Goal: Transaction & Acquisition: Purchase product/service

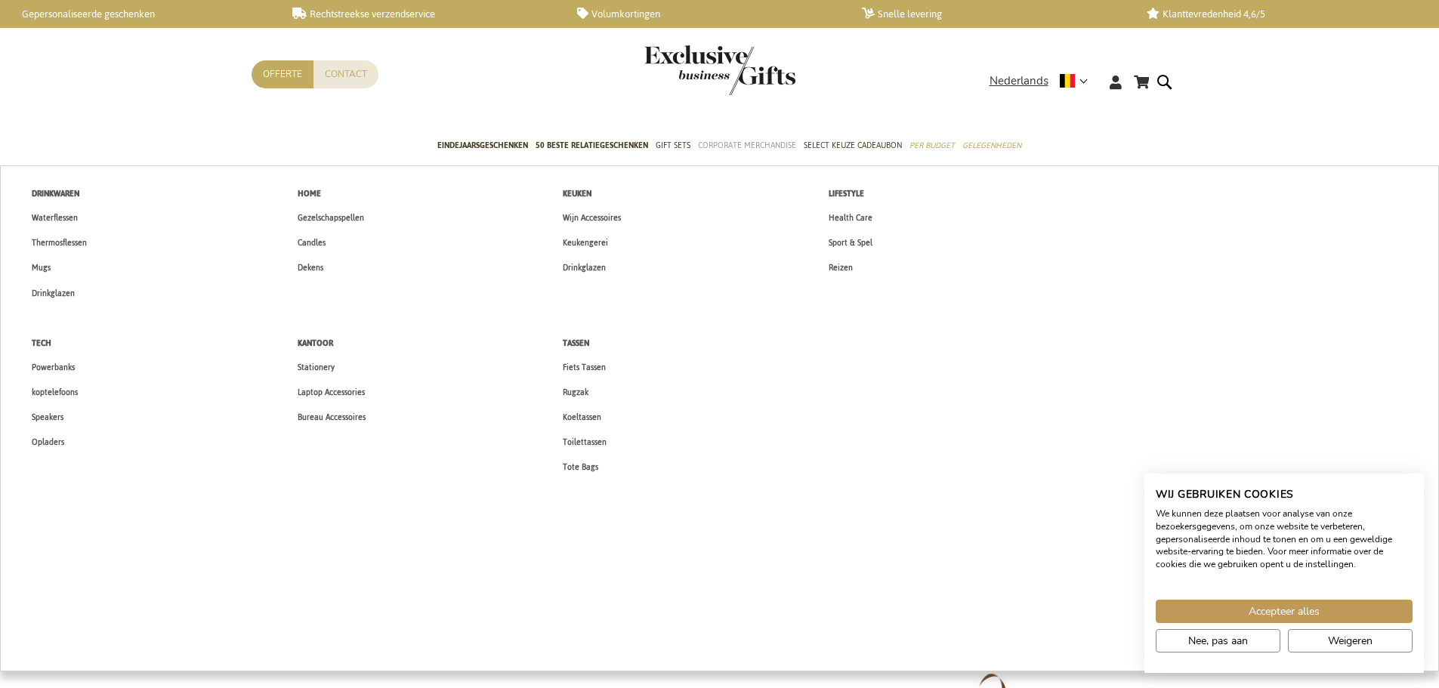
click at [776, 144] on span "Corporate Merchandise" at bounding box center [747, 146] width 98 height 16
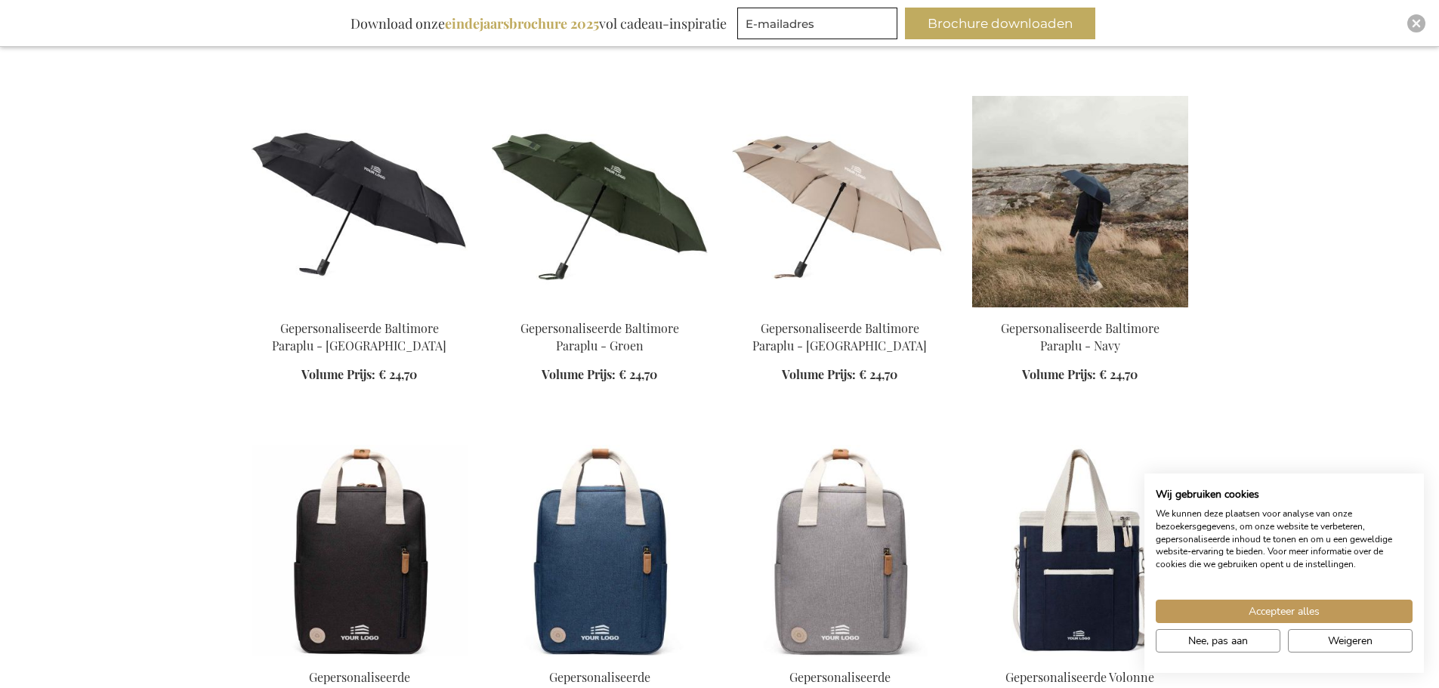
scroll to position [1965, 0]
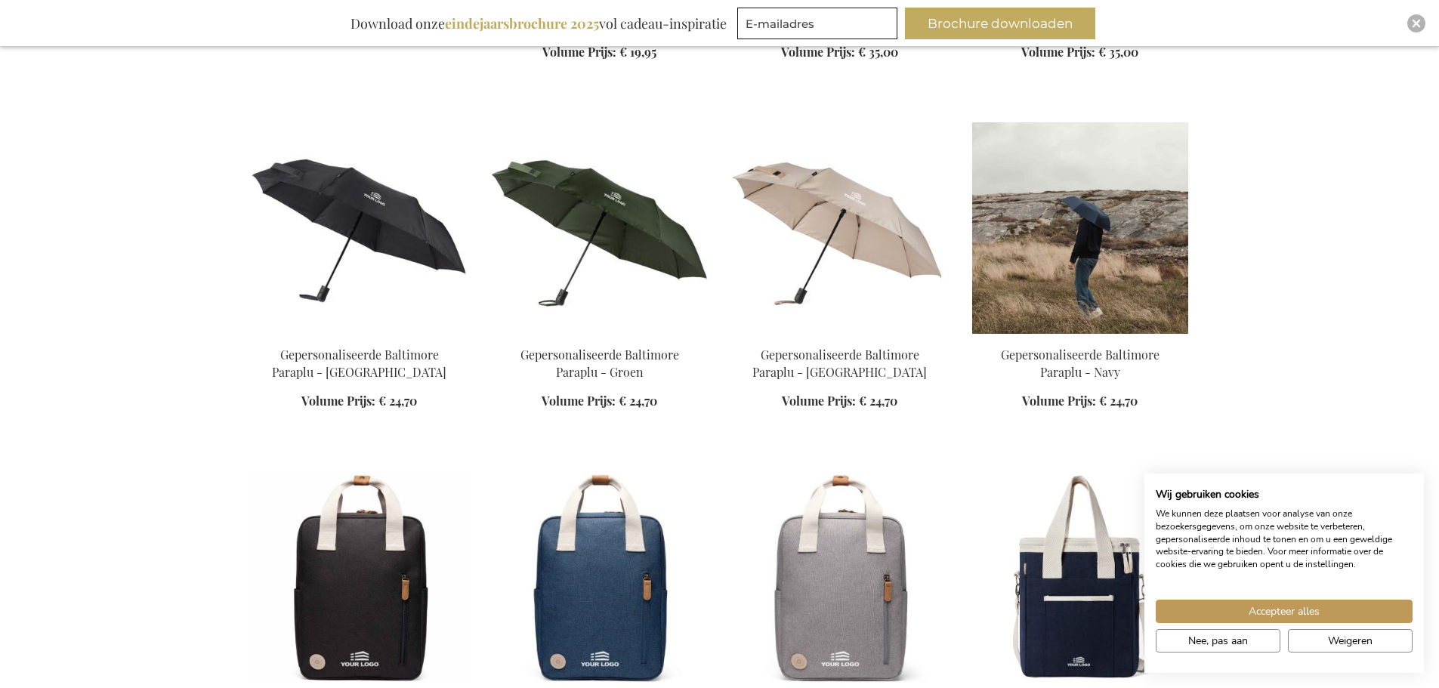
click at [1087, 178] on img at bounding box center [1081, 228] width 216 height 212
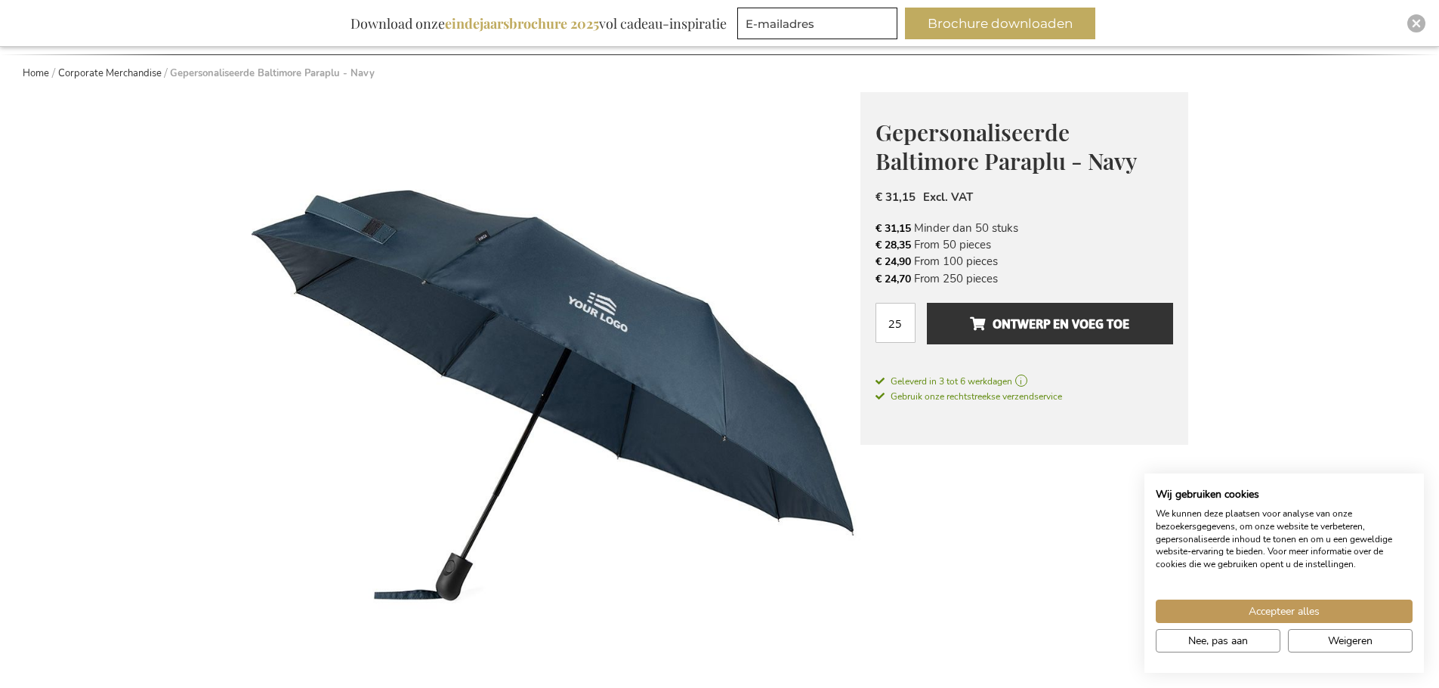
scroll to position [151, 0]
